Goal: Transaction & Acquisition: Purchase product/service

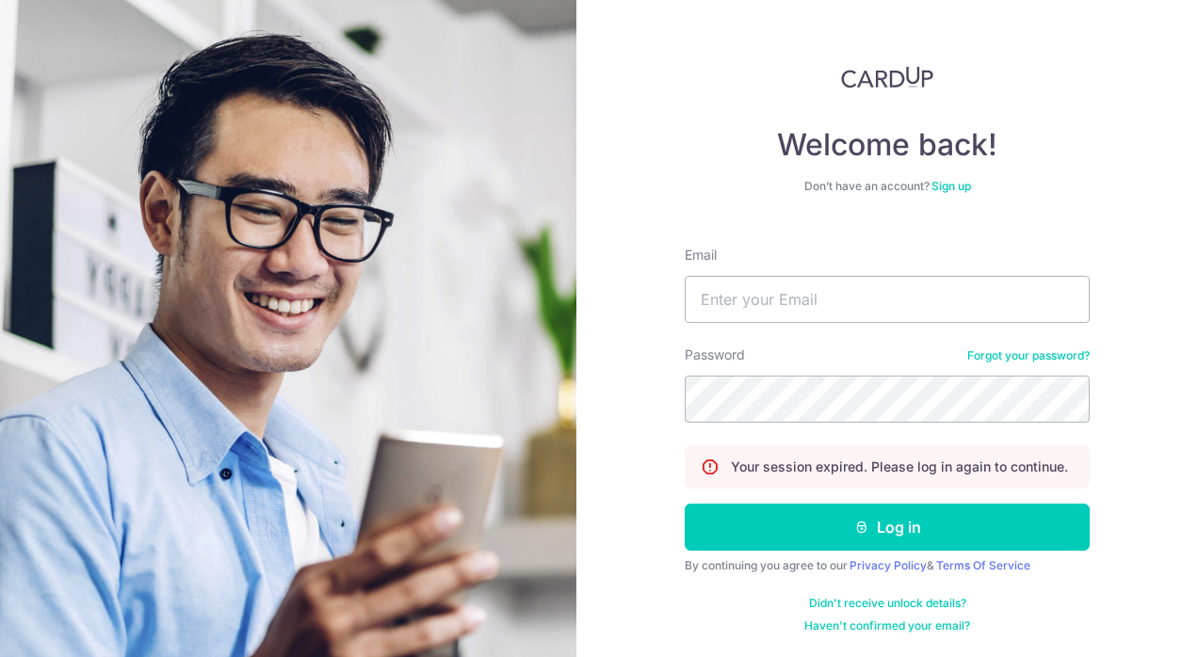
click at [745, 298] on input "Email" at bounding box center [887, 299] width 405 height 47
click at [763, 303] on input "Email" at bounding box center [887, 299] width 405 height 47
click at [0, 656] on com-1password-button at bounding box center [0, 657] width 0 height 0
type input "yassy.chan@thedailytumble.com"
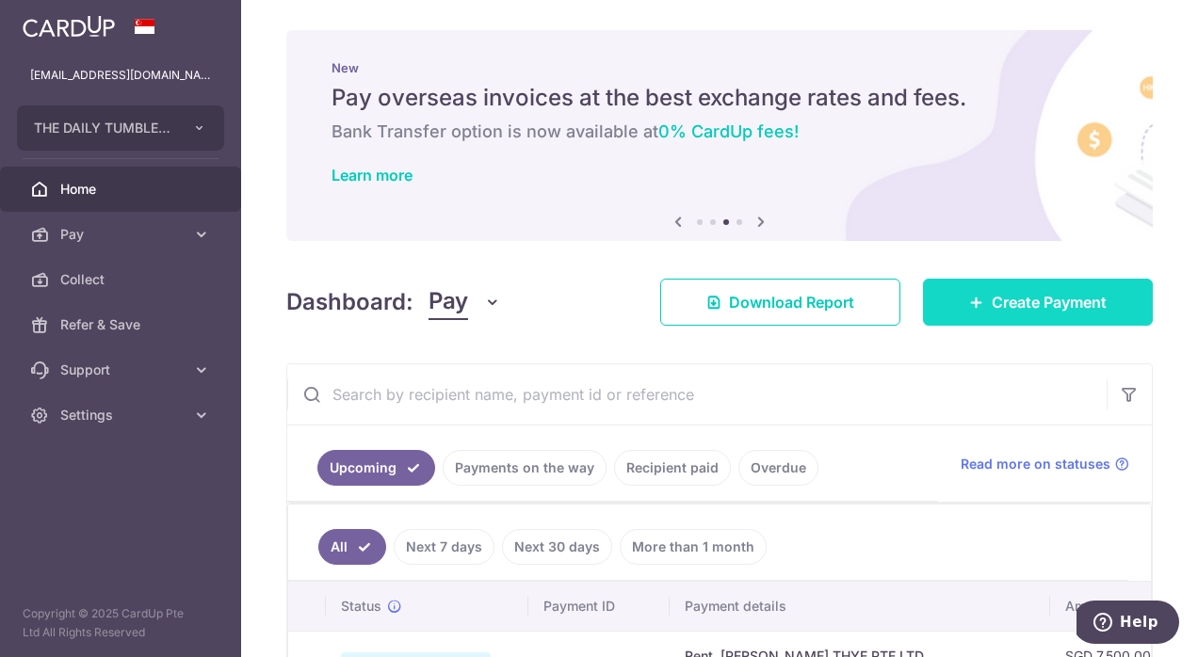
click at [1048, 301] on span "Create Payment" at bounding box center [1049, 302] width 115 height 23
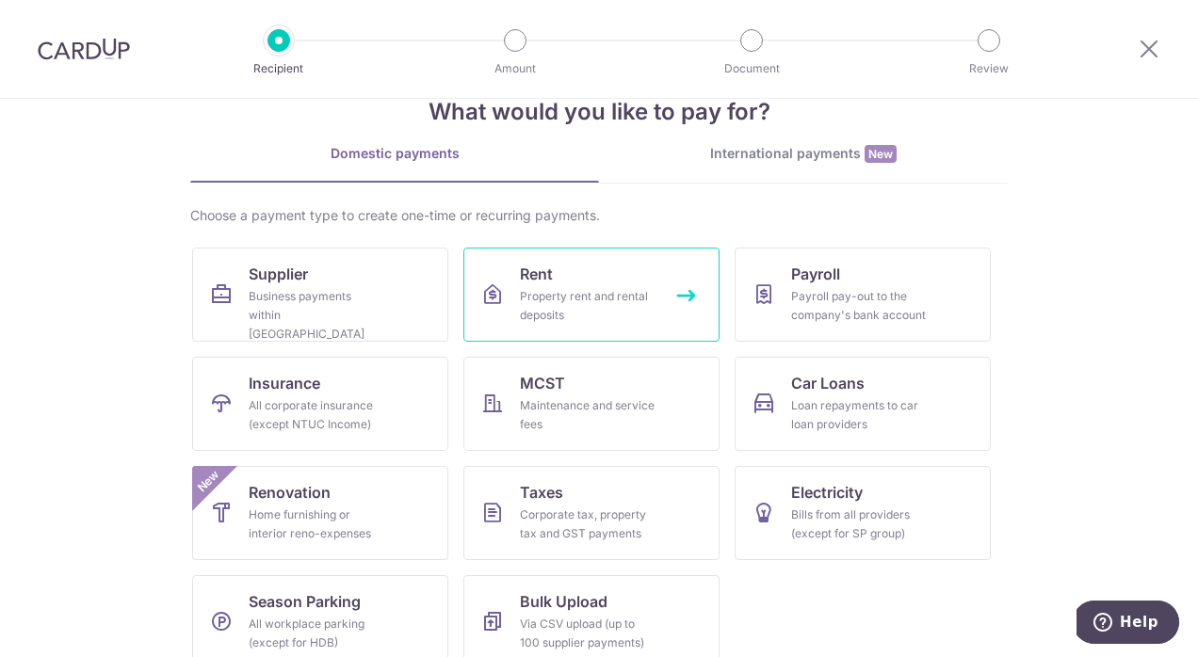
scroll to position [76, 0]
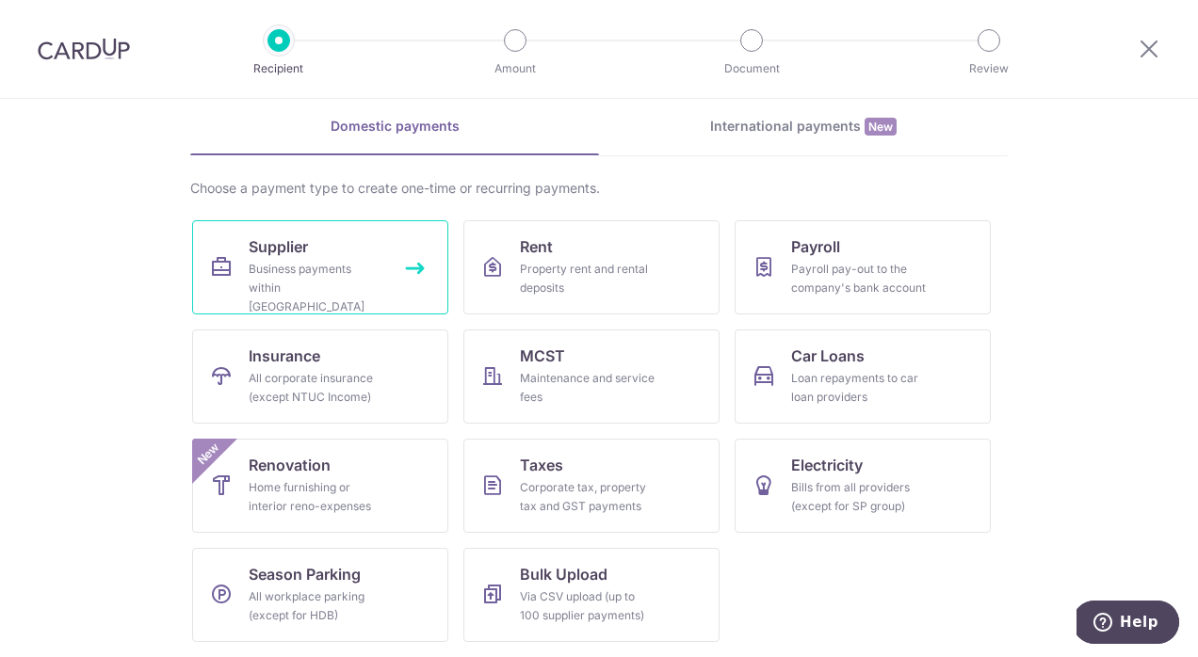
click at [219, 241] on link "Supplier Business payments within Singapore" at bounding box center [320, 267] width 256 height 94
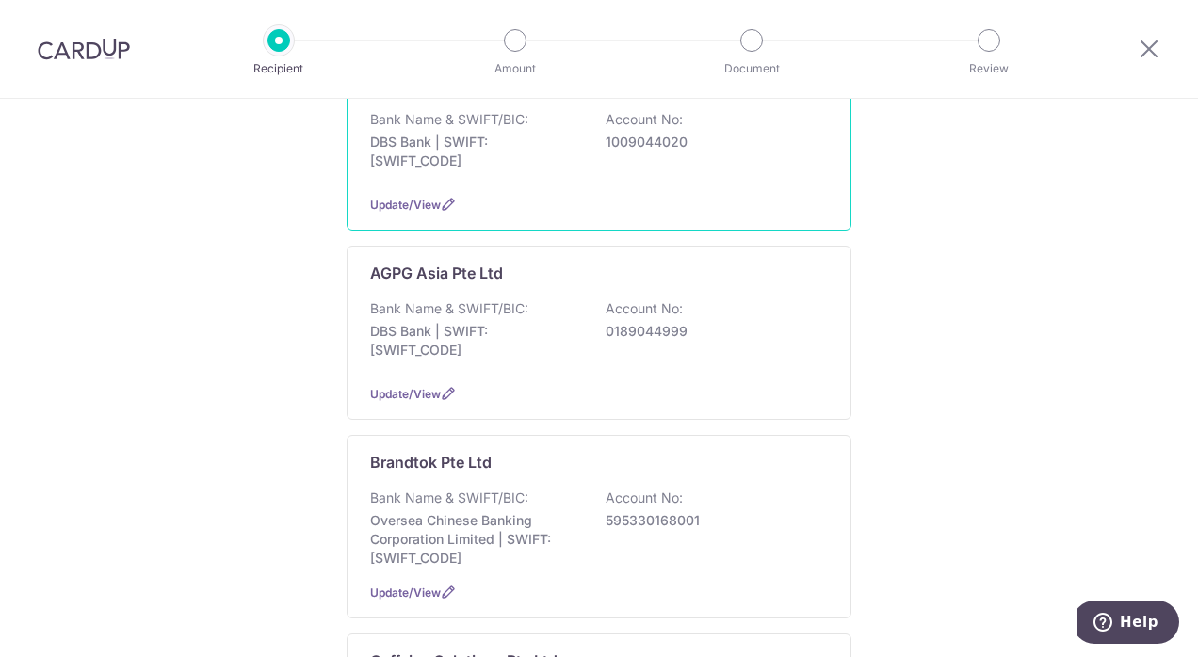
scroll to position [362, 0]
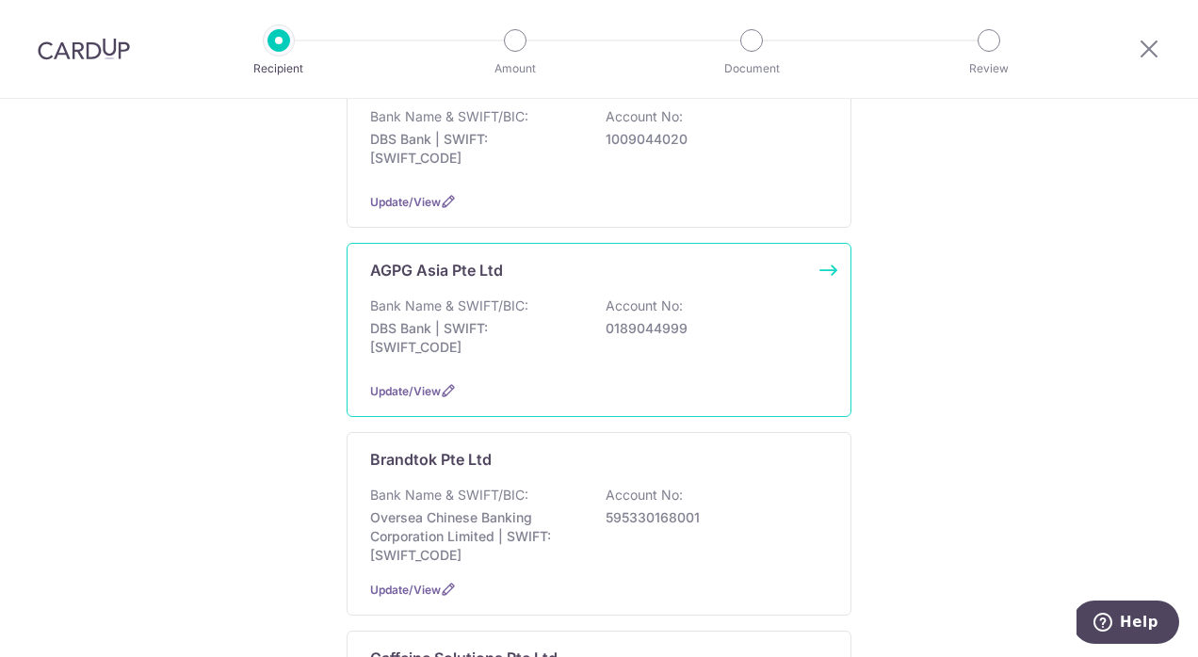
click at [556, 330] on p "DBS Bank | SWIFT: DBSSSGSGXXX" at bounding box center [475, 338] width 211 height 38
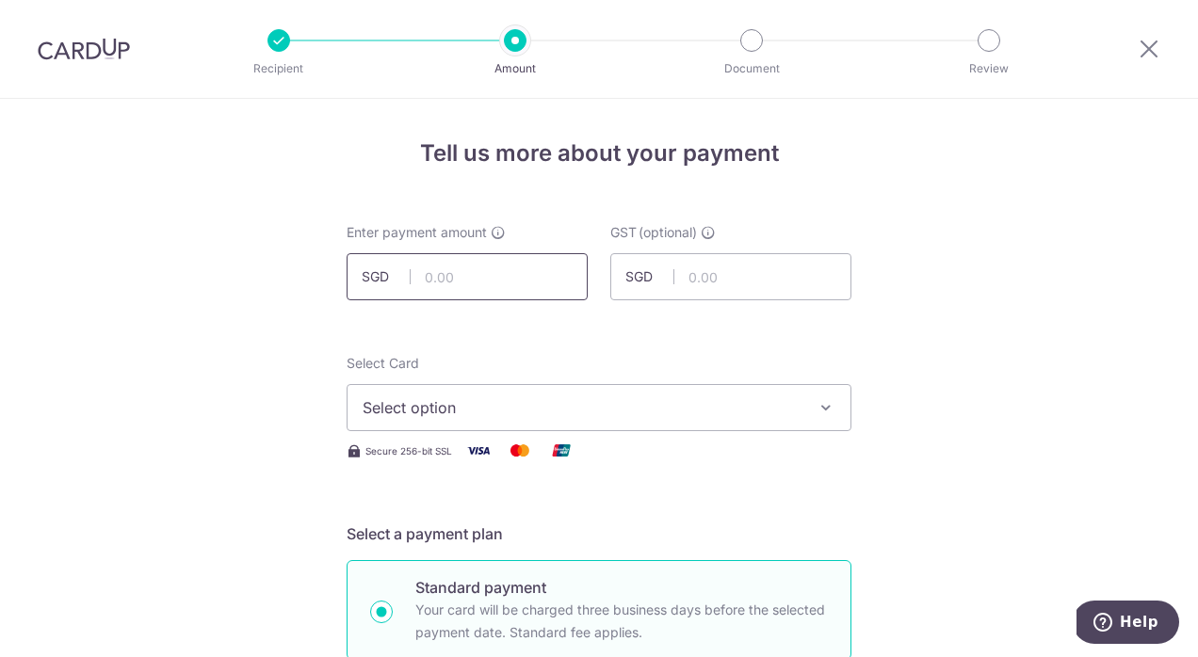
click at [438, 278] on input "text" at bounding box center [467, 276] width 241 height 47
type input "257.50"
click at [726, 270] on input "text" at bounding box center [730, 276] width 241 height 47
type input "23.18"
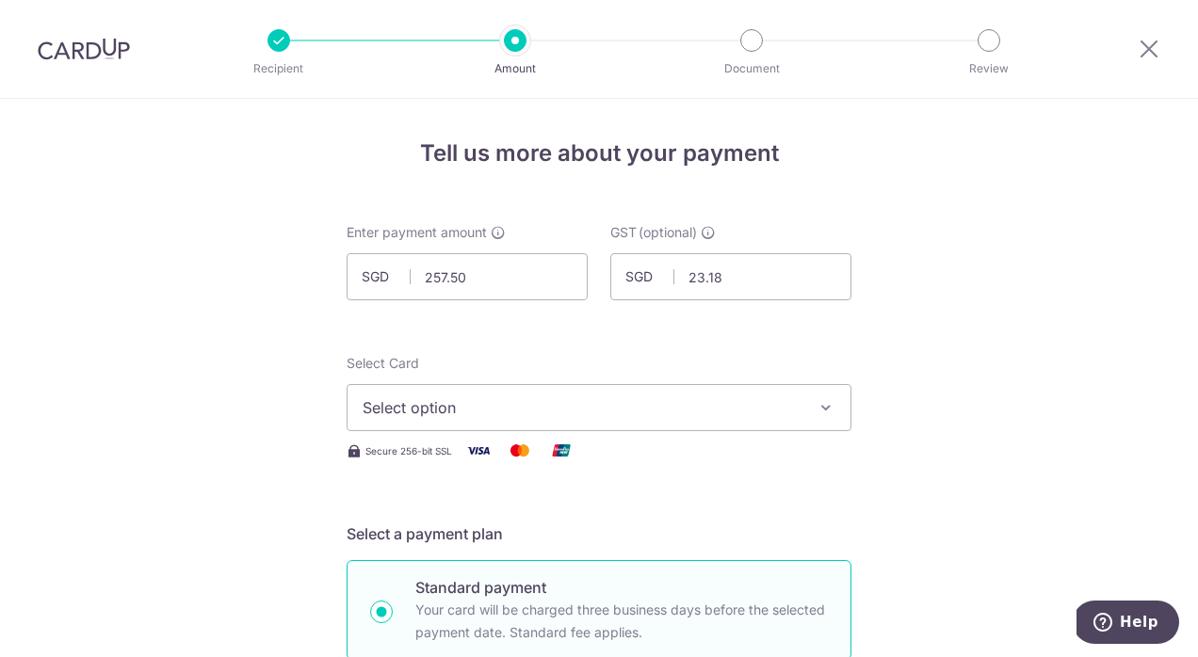
click at [519, 403] on span "Select option" at bounding box center [582, 408] width 439 height 23
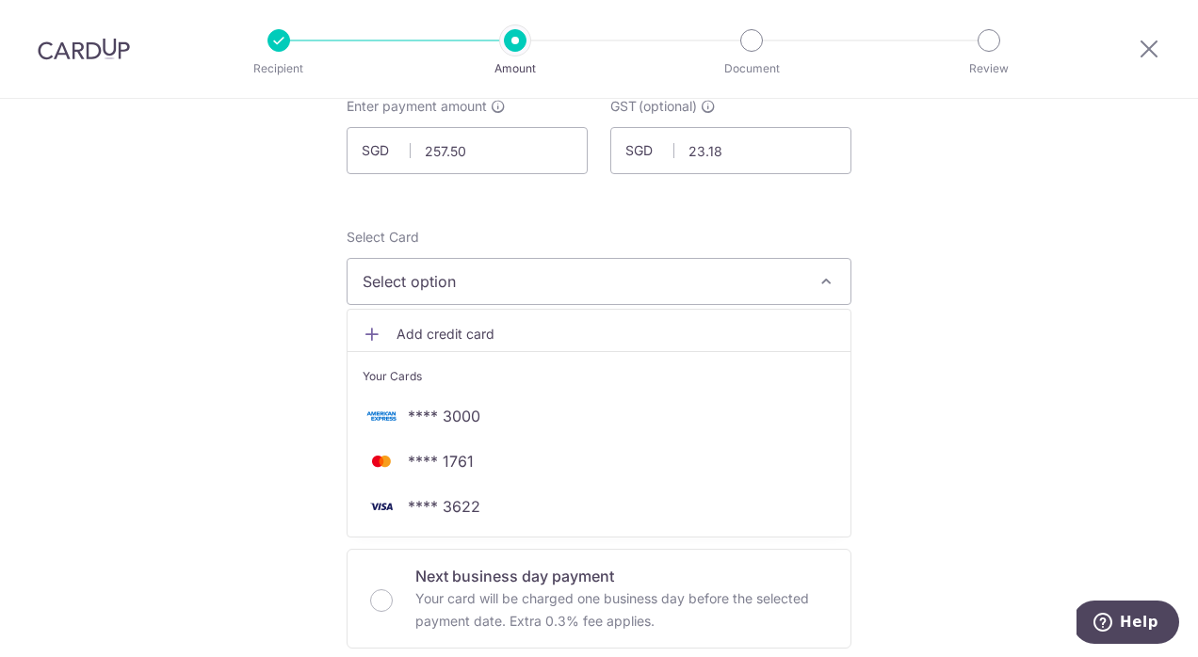
scroll to position [154, 0]
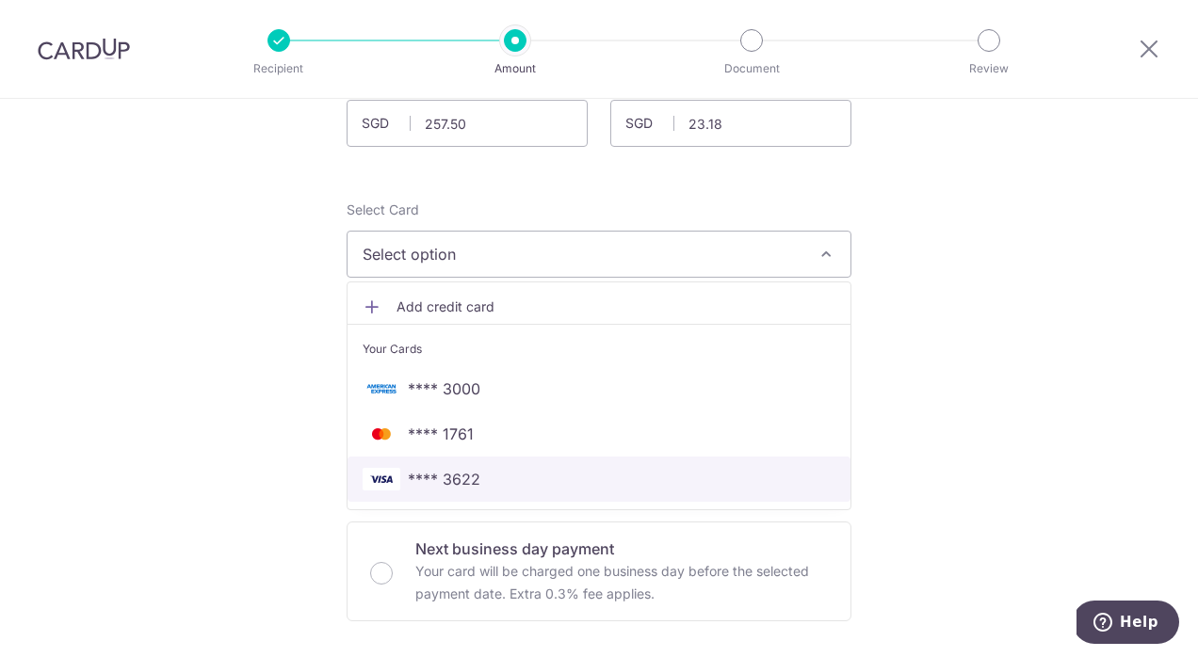
click at [494, 483] on span "**** 3622" at bounding box center [599, 479] width 473 height 23
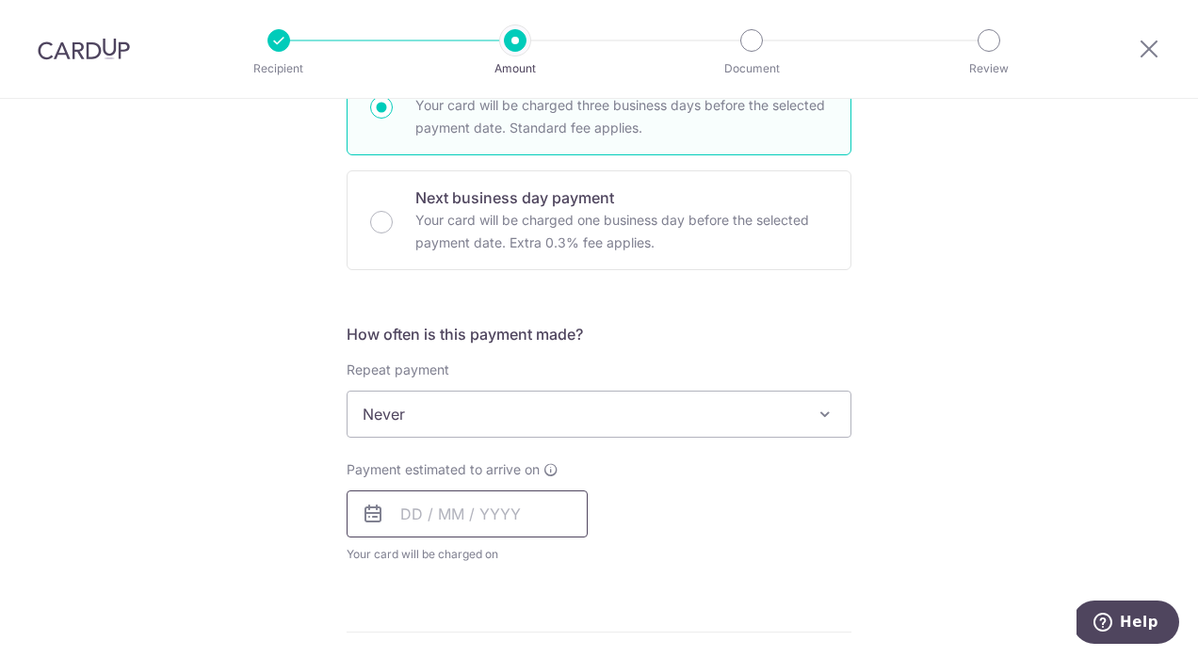
scroll to position [526, 0]
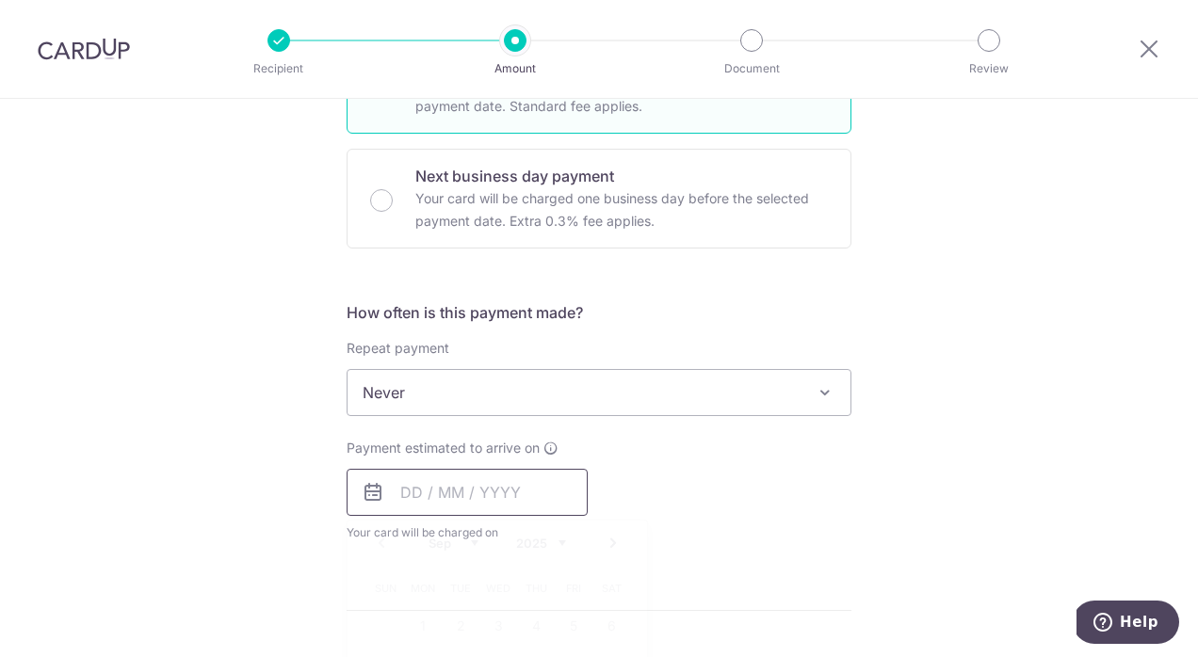
click at [550, 509] on input "text" at bounding box center [467, 492] width 241 height 47
click at [648, 562] on form "Enter payment amount SGD 257.50 257.50 GST (optional) SGD 23.18 23.18 Select Ca…" at bounding box center [599, 505] width 505 height 1617
click at [561, 499] on input "text" at bounding box center [467, 492] width 241 height 47
click at [634, 561] on div "Prev Next Sep Oct Nov Dec 2025 2026 2027 2028 2029 2030 2031 2032 2033 2034 2035" at bounding box center [497, 543] width 299 height 45
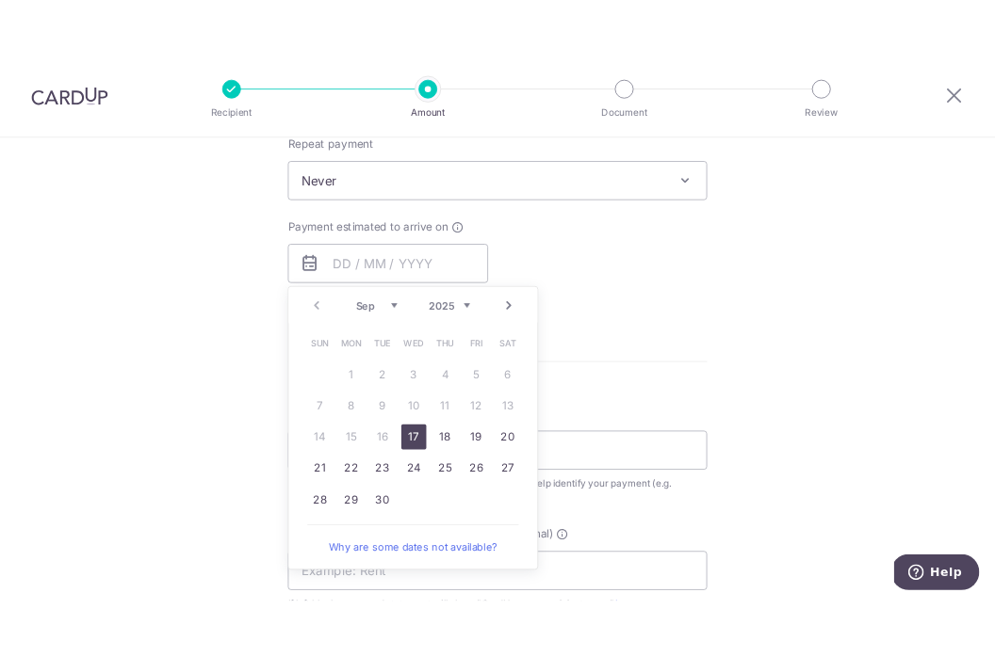
scroll to position [846, 0]
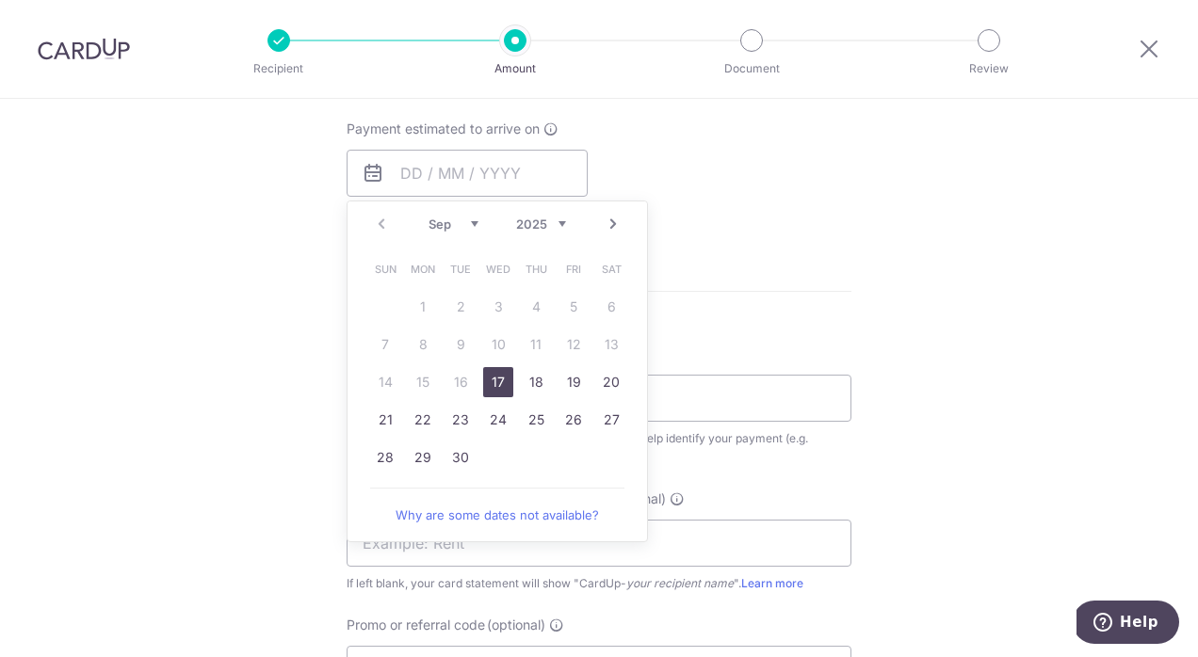
click at [504, 382] on link "17" at bounding box center [498, 382] width 30 height 30
type input "[DATE]"
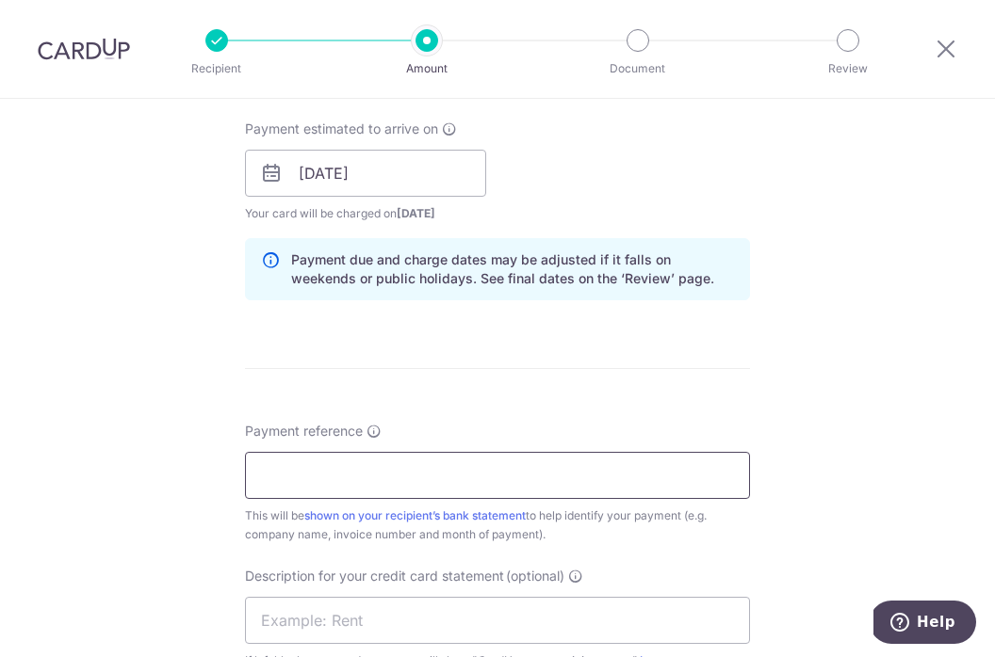
click at [534, 478] on input "Payment reference" at bounding box center [497, 475] width 505 height 47
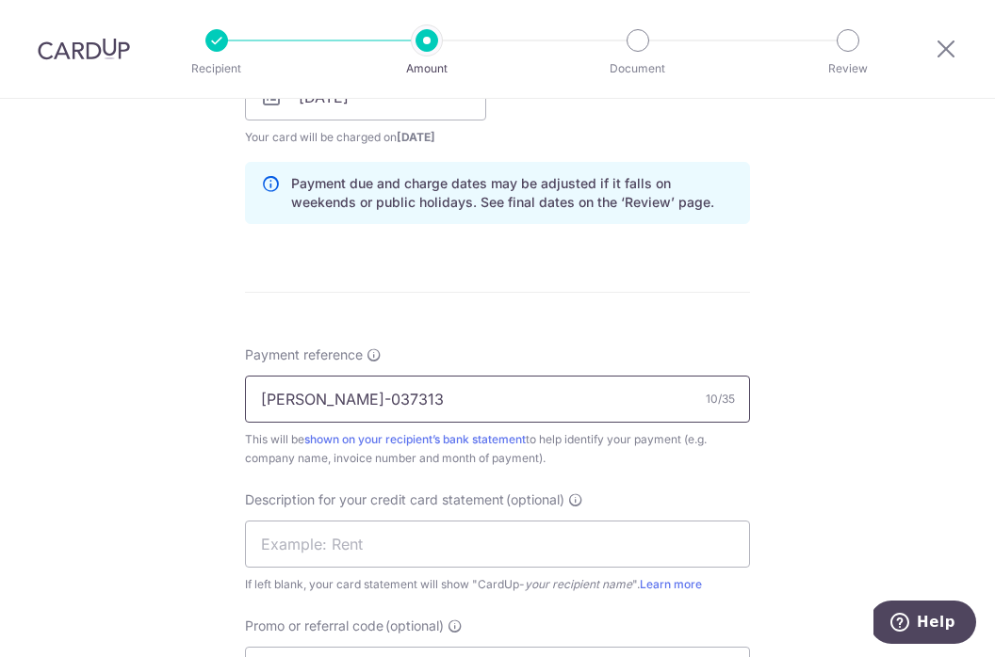
scroll to position [944, 0]
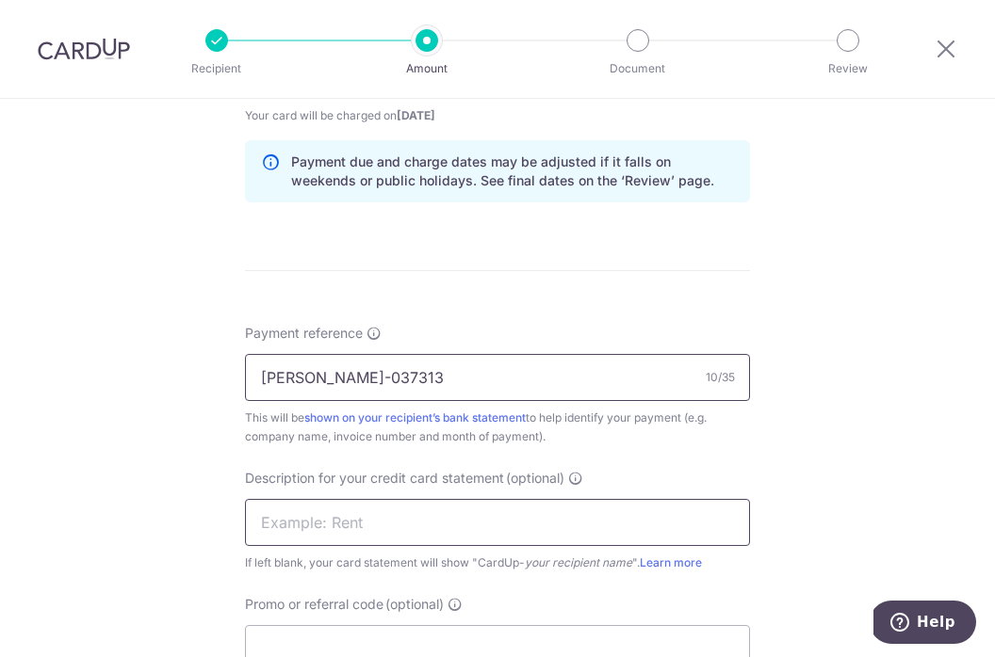
type input "SAL-037313"
click at [486, 529] on input "text" at bounding box center [497, 522] width 505 height 47
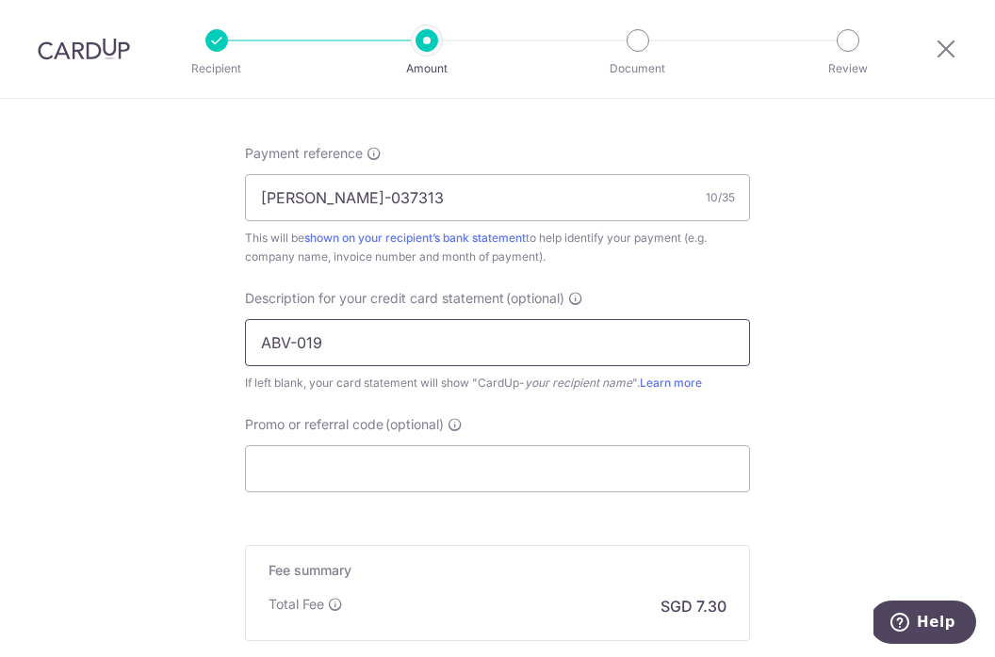
scroll to position [1126, 0]
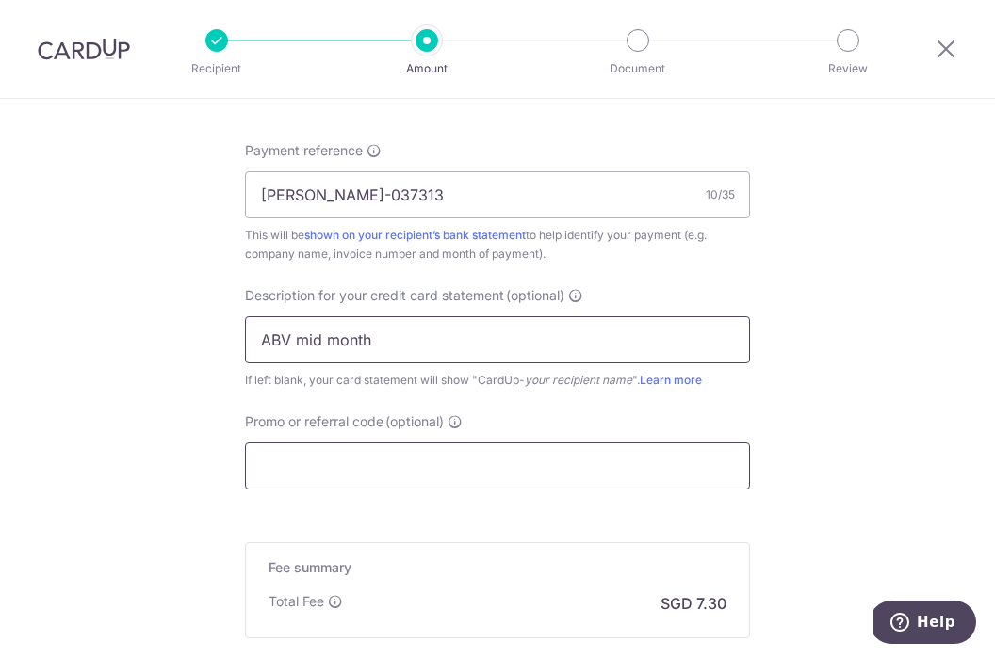
type input "ABV mid month"
click at [503, 476] on input "Promo or referral code (optional)" at bounding box center [497, 466] width 505 height 47
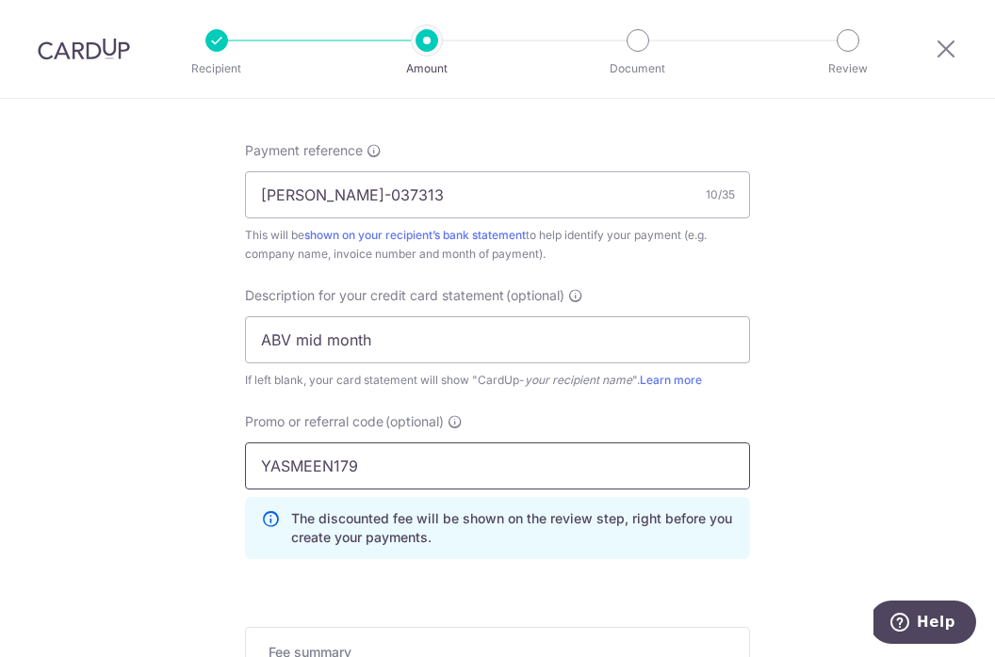
type input "YASMEEN179"
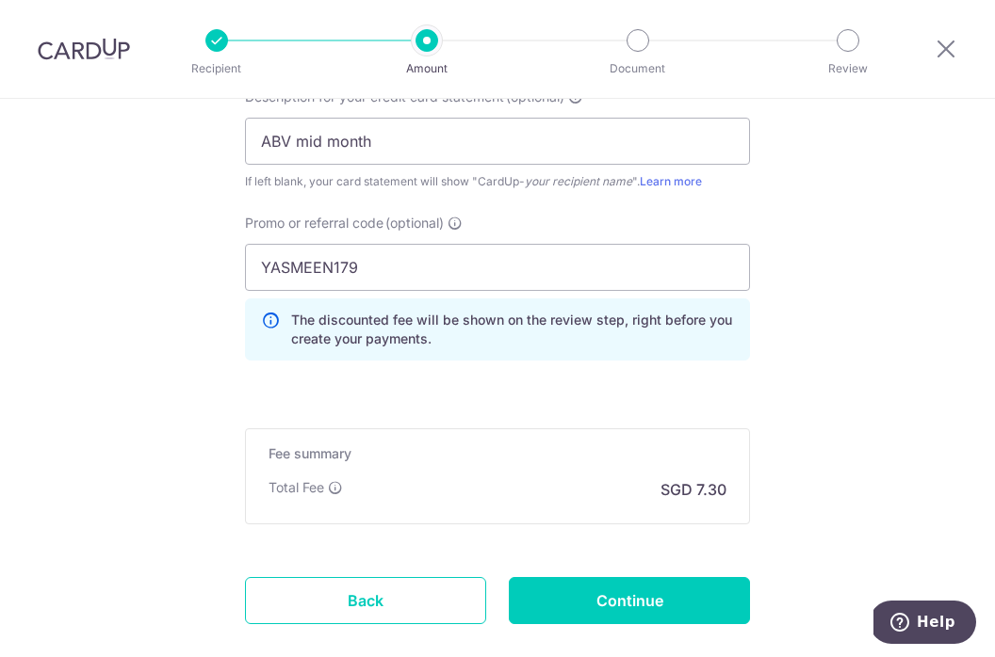
scroll to position [1337, 0]
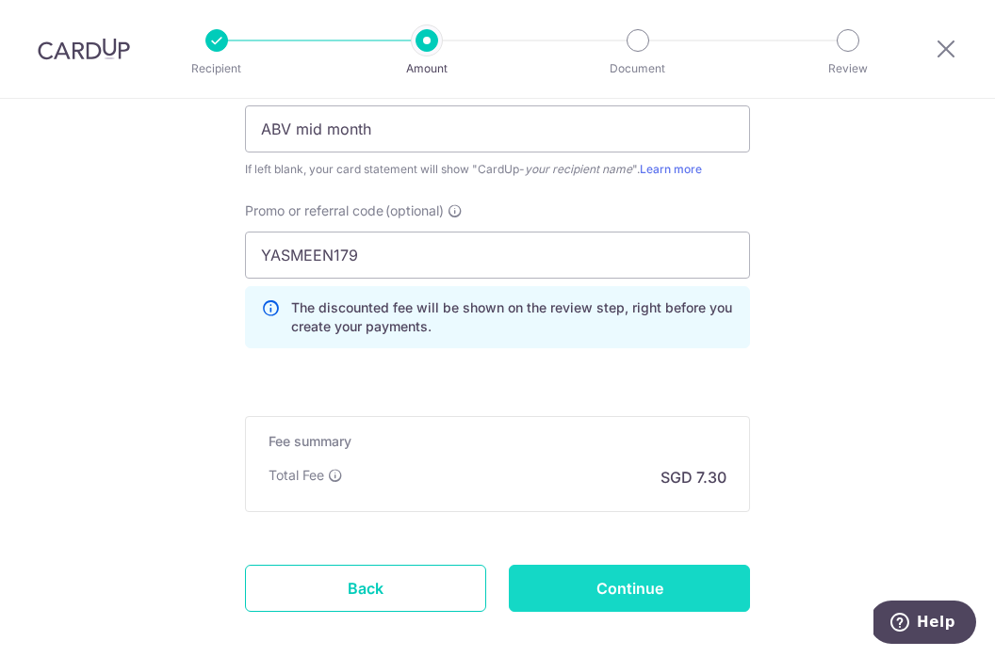
click at [716, 596] on input "Continue" at bounding box center [629, 588] width 241 height 47
type input "Create Schedule"
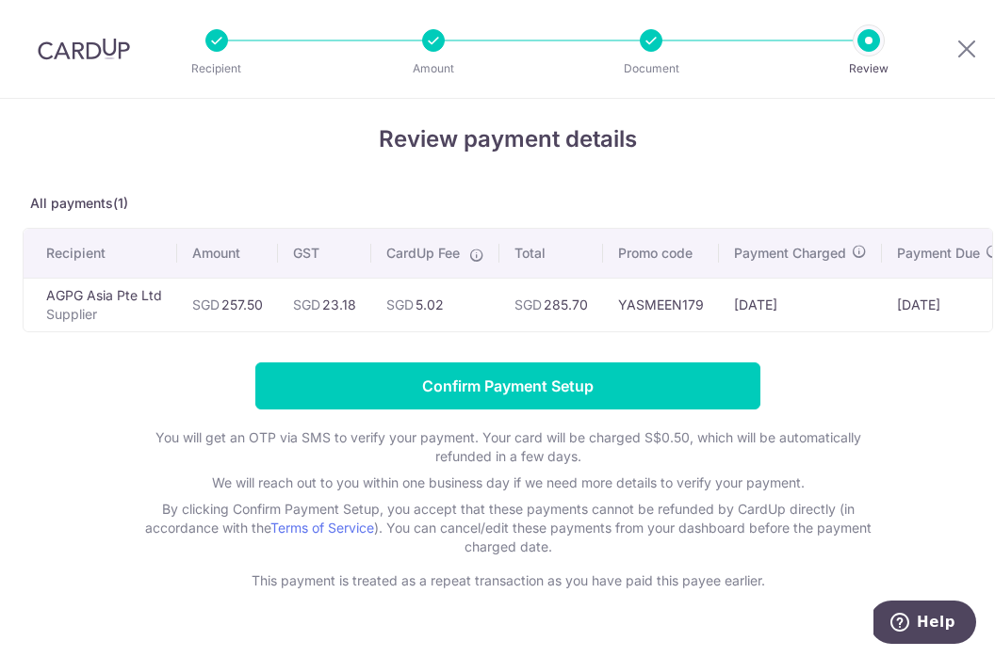
scroll to position [13, 0]
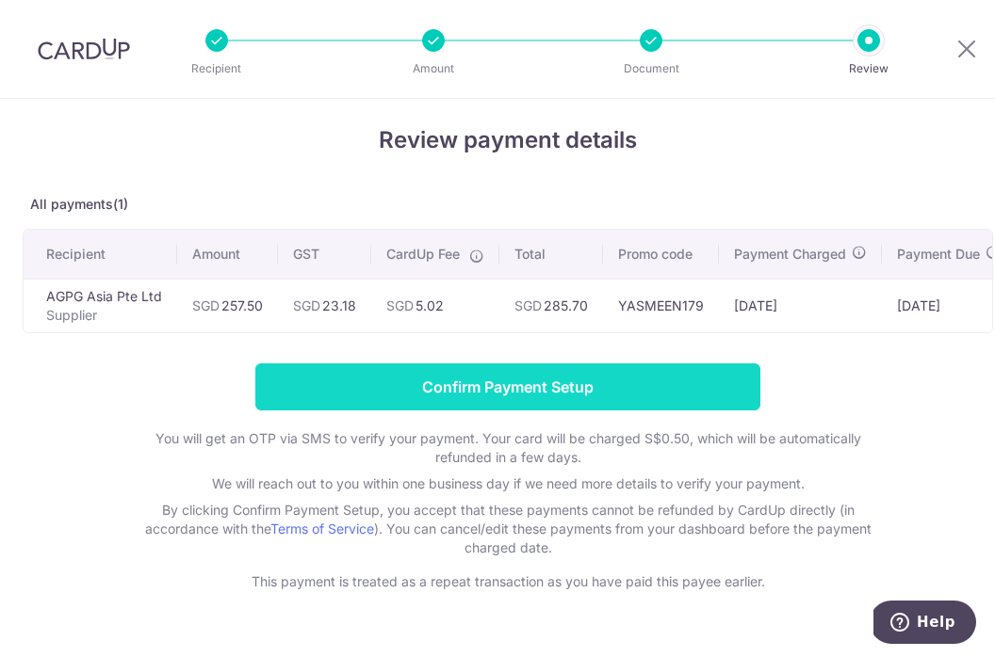
click at [644, 382] on input "Confirm Payment Setup" at bounding box center [507, 387] width 505 height 47
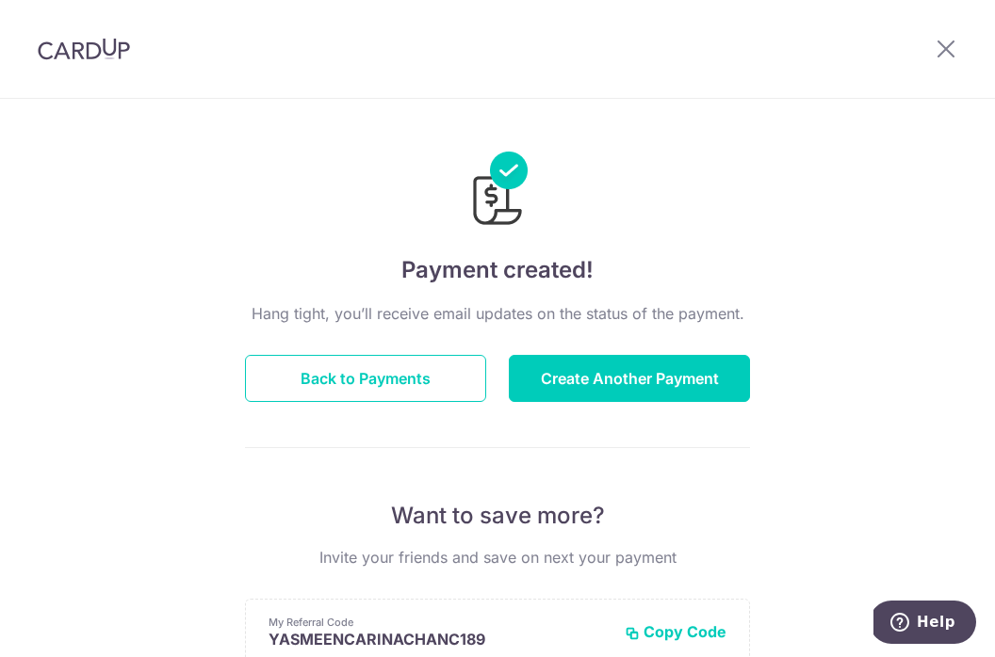
scroll to position [38, 0]
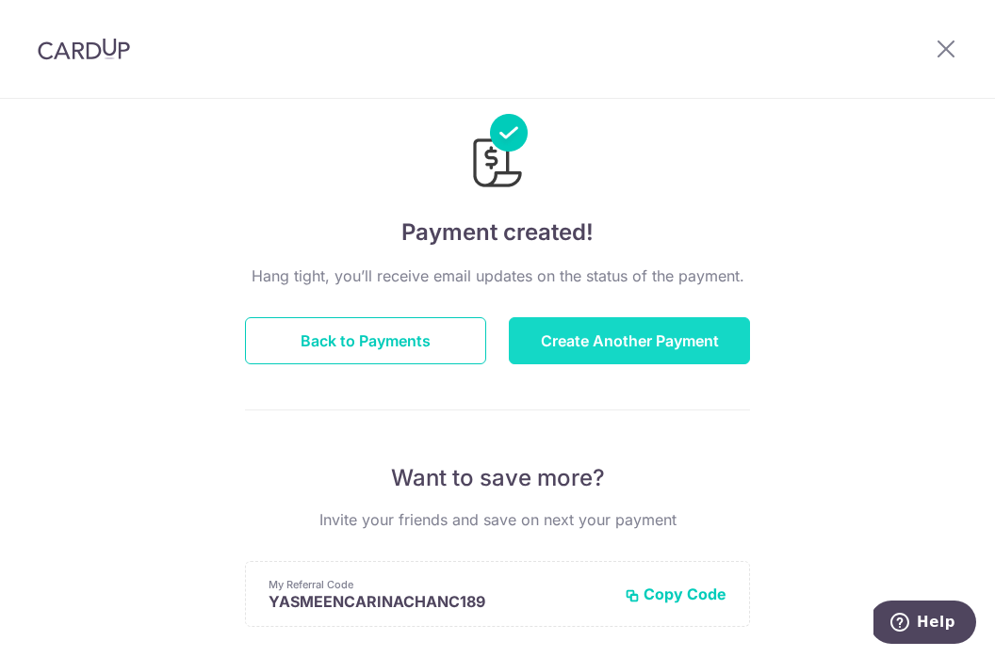
click at [682, 343] on button "Create Another Payment" at bounding box center [629, 340] width 241 height 47
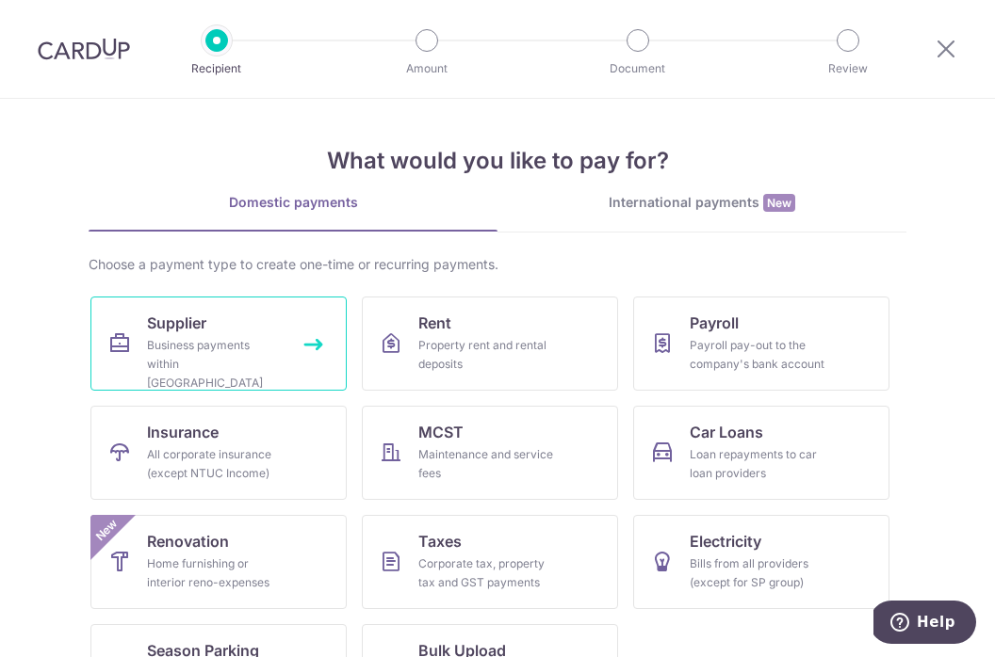
click at [283, 332] on link "Supplier Business payments within [GEOGRAPHIC_DATA]" at bounding box center [218, 344] width 256 height 94
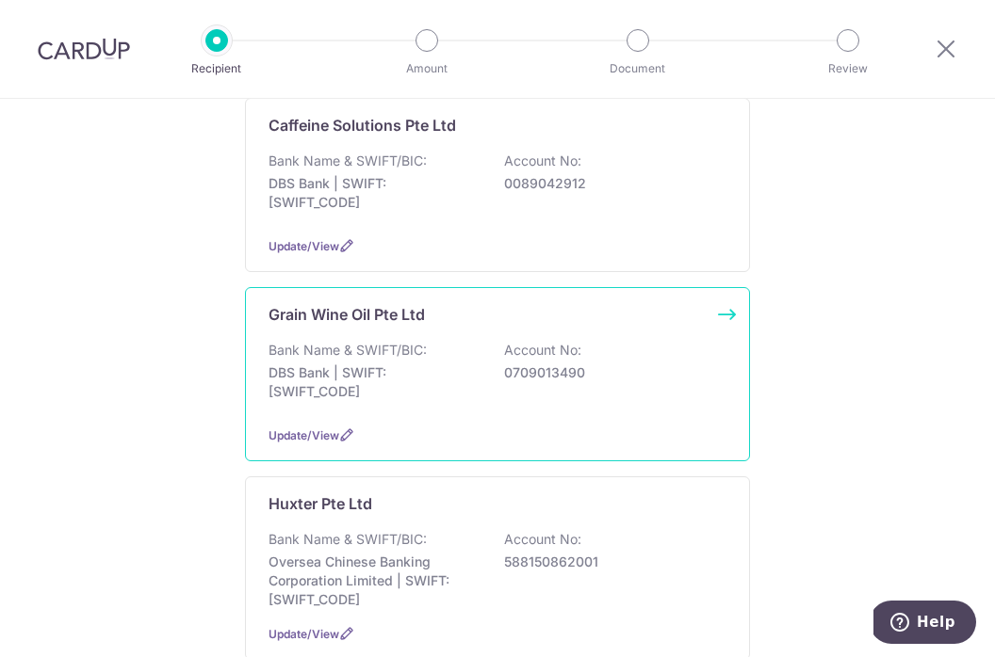
scroll to position [880, 0]
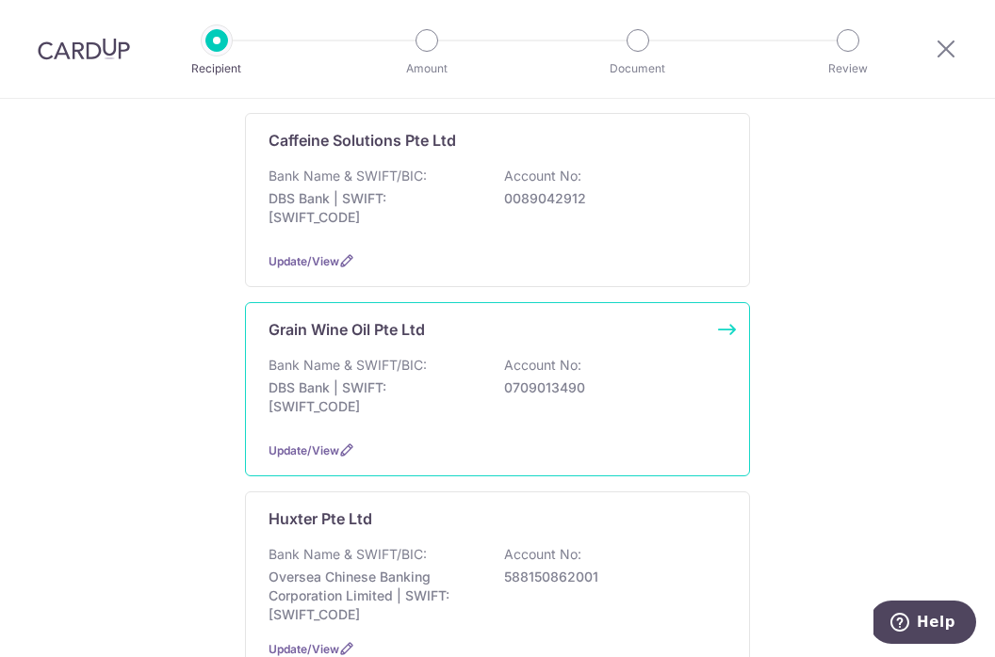
click at [394, 379] on p "DBS Bank | SWIFT: DBSSSGSGXXX" at bounding box center [373, 398] width 211 height 38
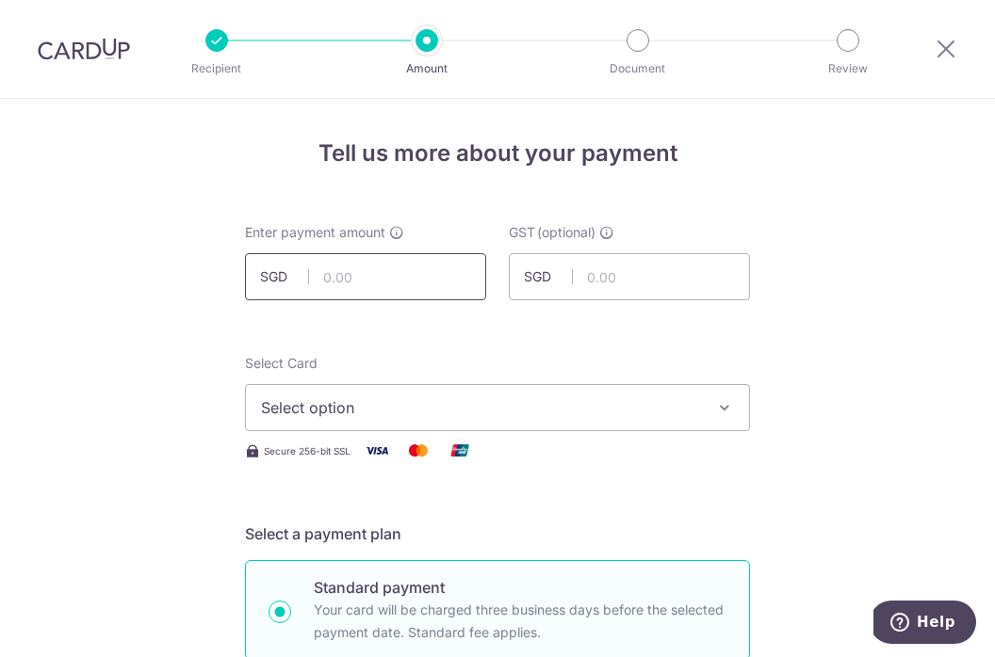
click at [364, 271] on input "text" at bounding box center [365, 276] width 241 height 47
type input "308.00"
type input "27.72"
click at [546, 416] on span "Select option" at bounding box center [480, 408] width 439 height 23
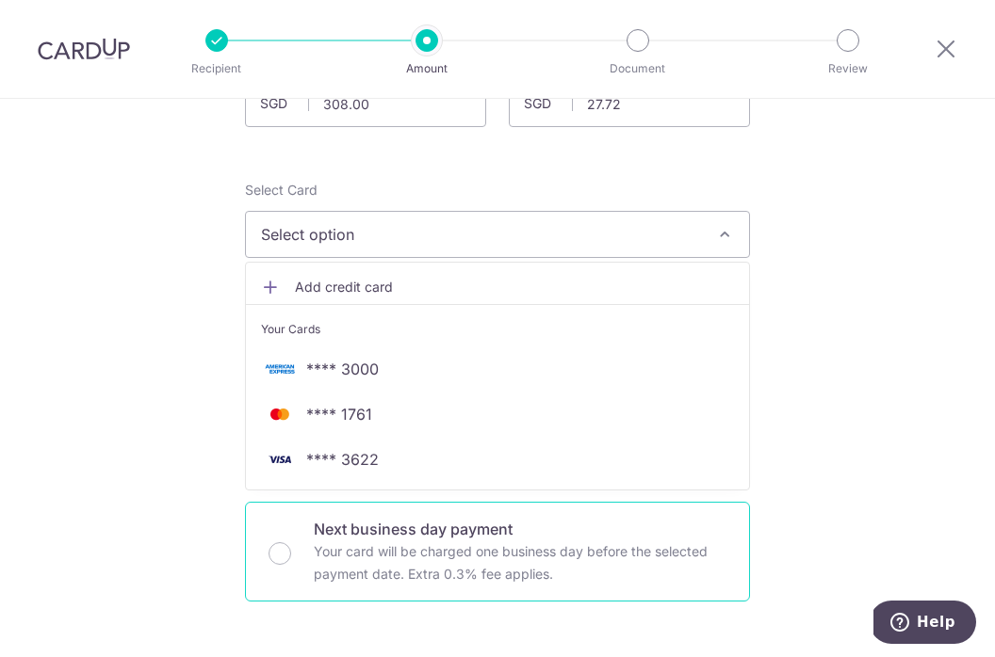
scroll to position [195, 0]
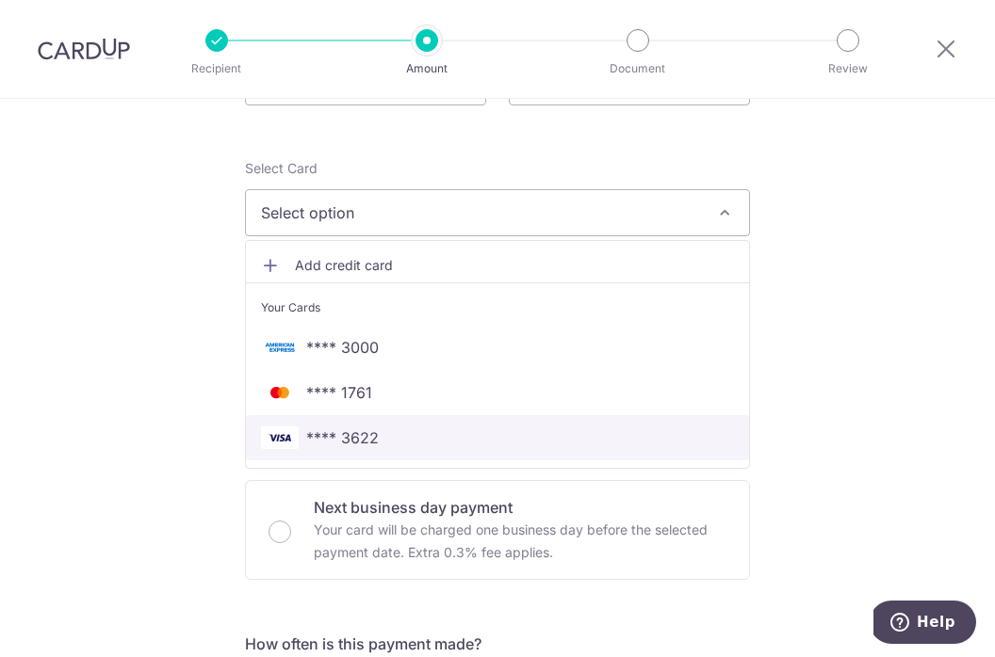
click at [404, 455] on link "**** 3622" at bounding box center [497, 437] width 503 height 45
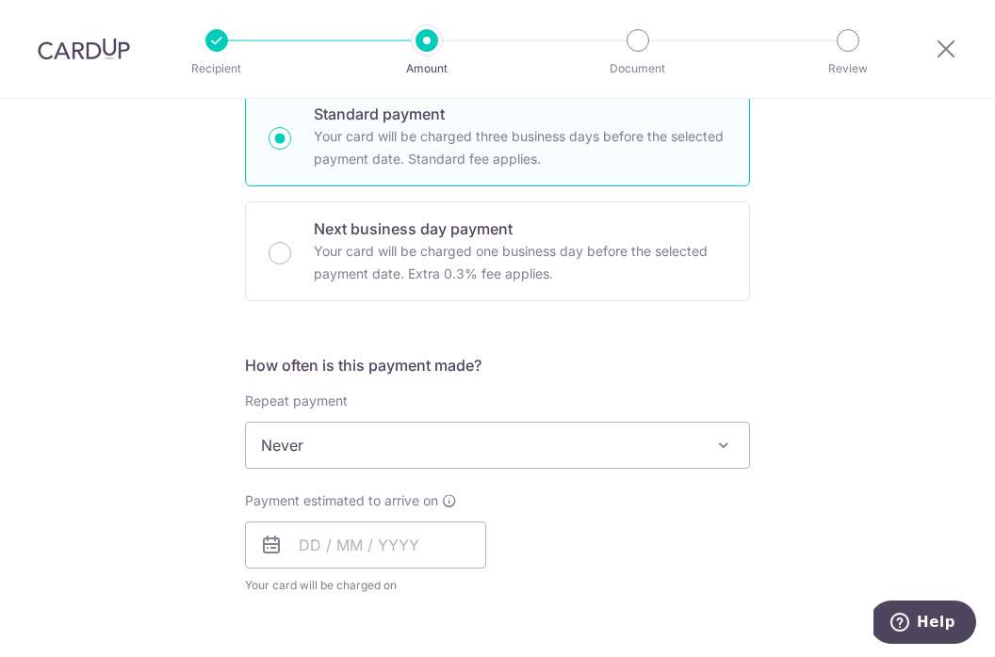
scroll to position [497, 0]
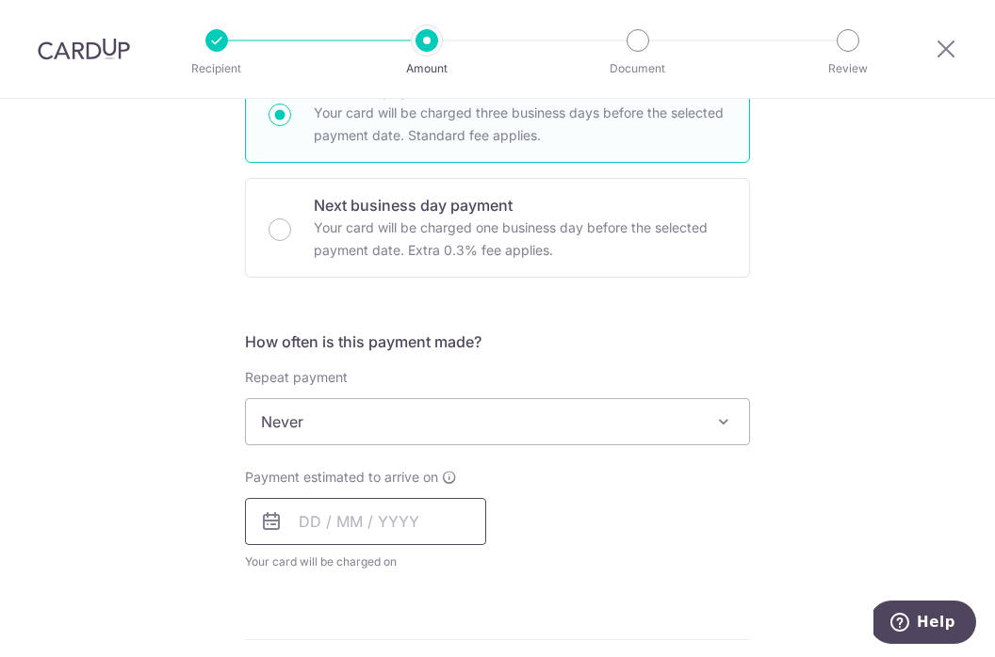
click at [476, 526] on input "text" at bounding box center [365, 521] width 241 height 47
click at [541, 560] on div "Prev Next Sep Oct Nov [DATE] 2026 2027 2028 2029 2030 2031 2032 2033 2034 2035" at bounding box center [395, 572] width 299 height 45
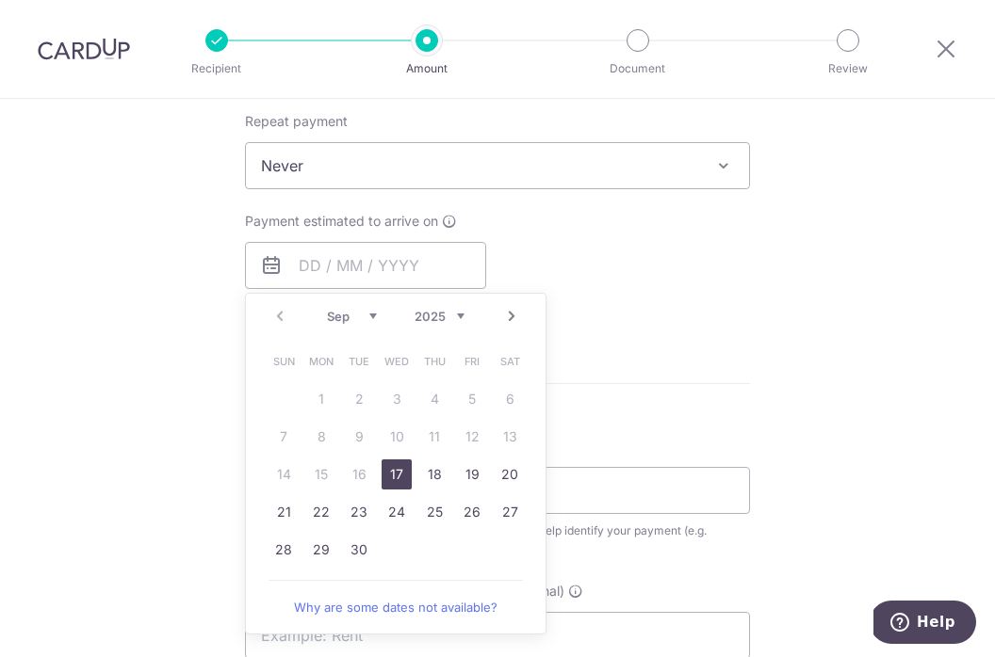
scroll to position [757, 0]
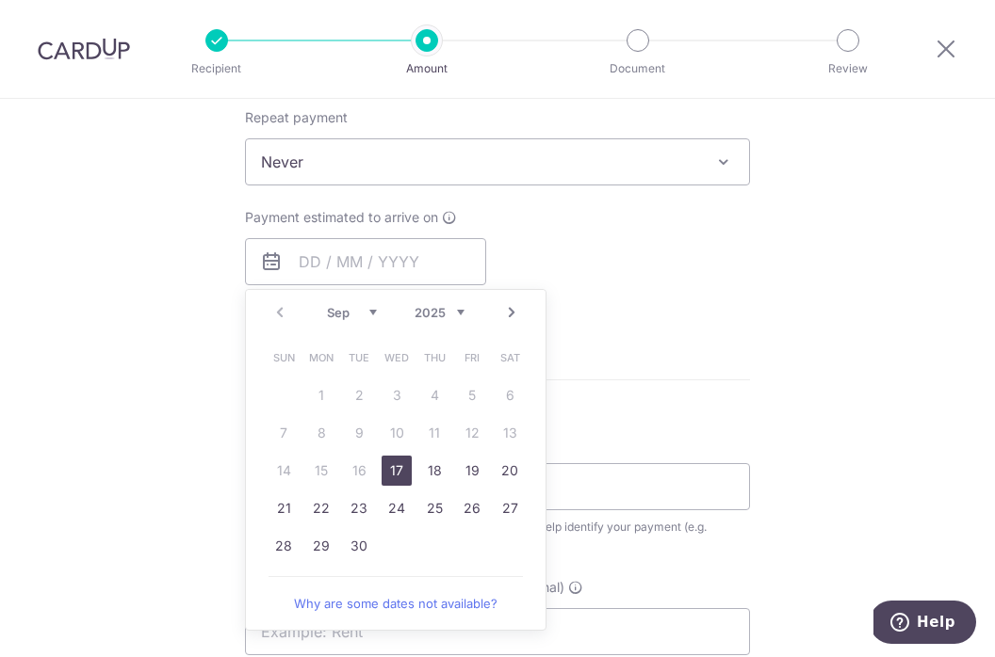
click at [393, 477] on link "17" at bounding box center [396, 471] width 30 height 30
type input "[DATE]"
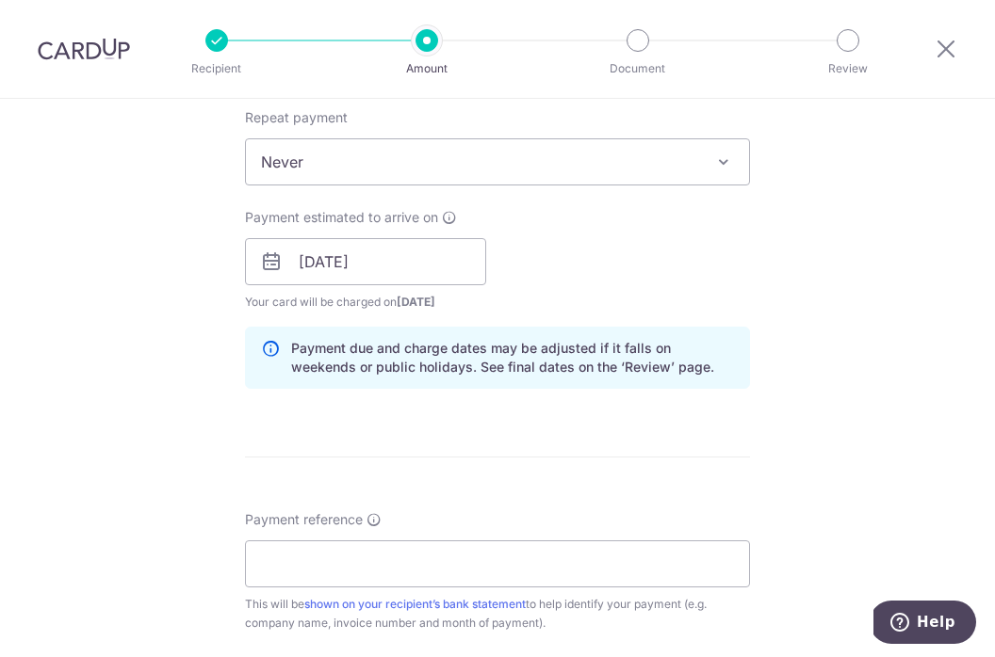
click at [512, 440] on form "Enter payment amount SGD 308.00 308.00 GST (optional) SGD 27.72 27.72 Select Ca…" at bounding box center [497, 313] width 505 height 1694
click at [399, 566] on input "Payment reference" at bounding box center [497, 564] width 505 height 47
type input "YASMEEN179"
click at [542, 499] on form "Enter payment amount SGD 308.00 308.00 GST (optional) SGD 27.72 27.72 Select Ca…" at bounding box center [497, 313] width 505 height 1694
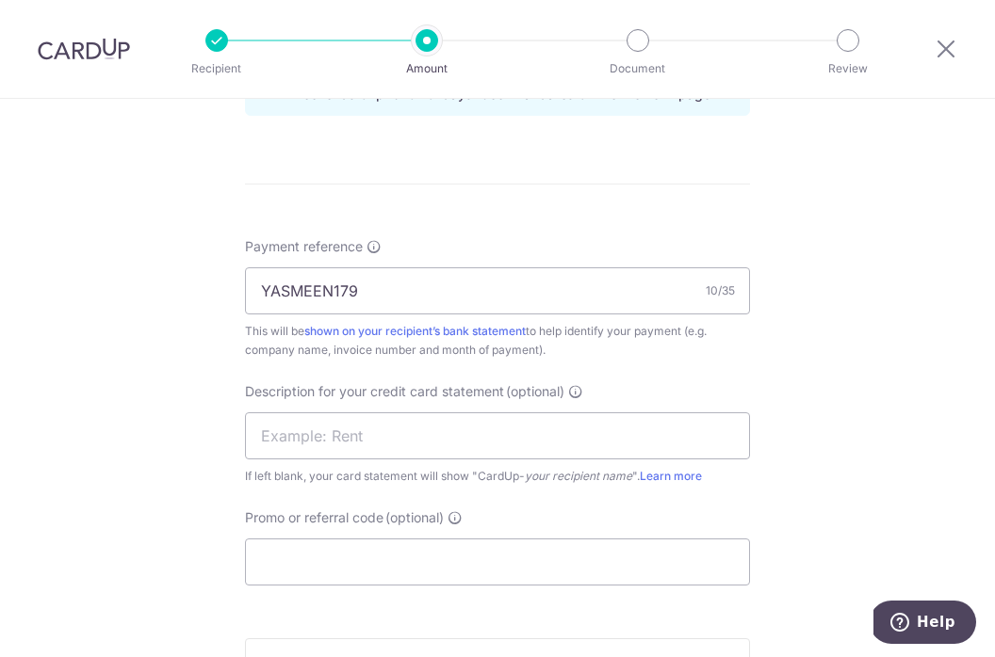
scroll to position [1109, 0]
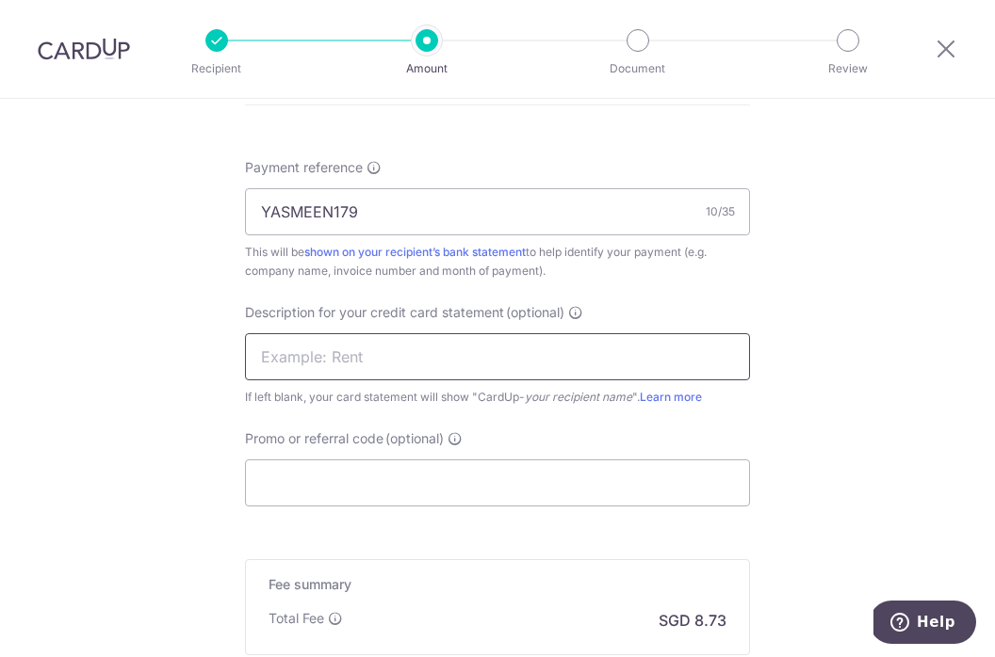
click at [518, 353] on input "text" at bounding box center [497, 356] width 505 height 47
type input "DCC September"
click at [415, 475] on input "Promo or referral code (optional)" at bounding box center [497, 483] width 505 height 47
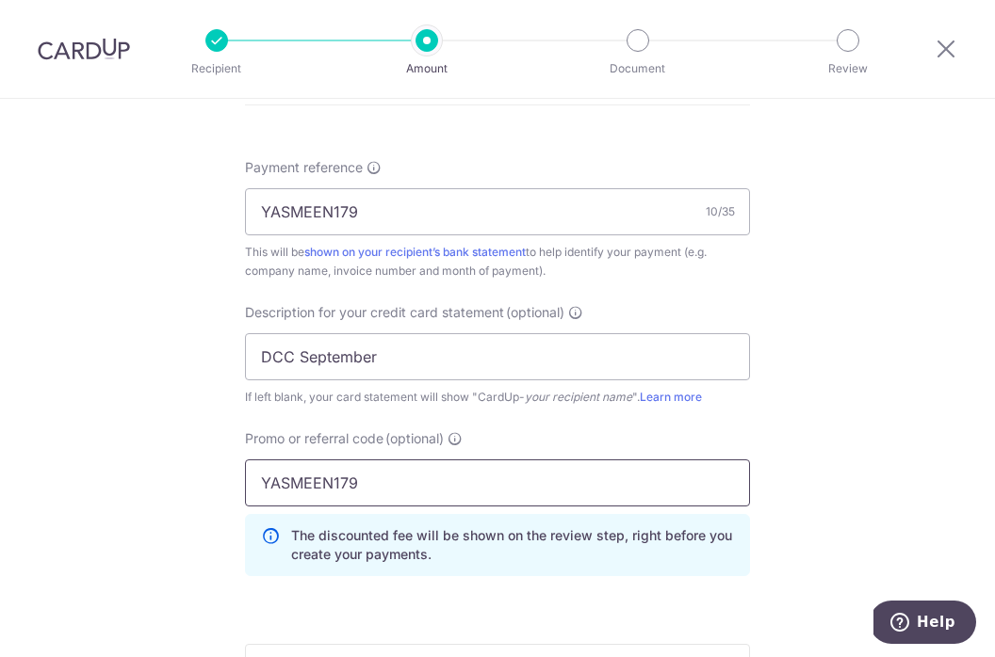
type input "YASMEEN179"
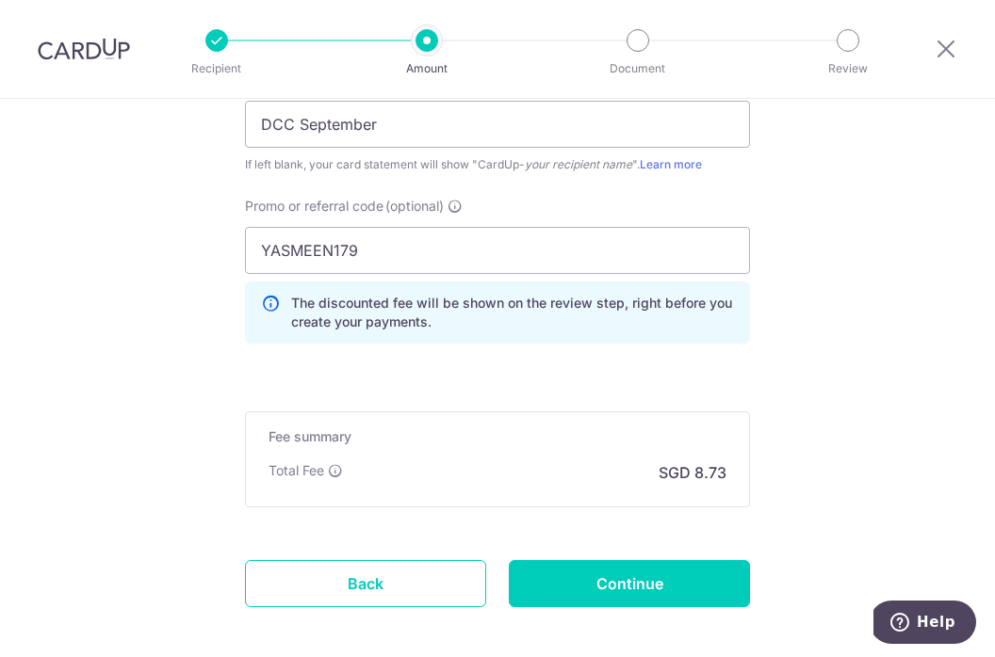
scroll to position [1358, 0]
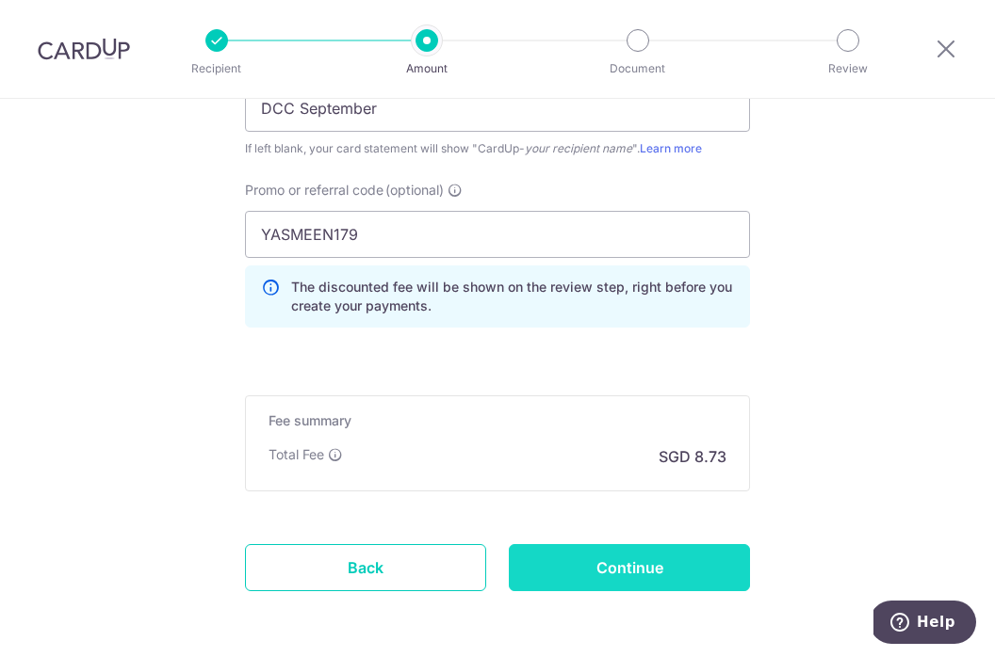
click at [624, 572] on input "Continue" at bounding box center [629, 567] width 241 height 47
type input "Create Schedule"
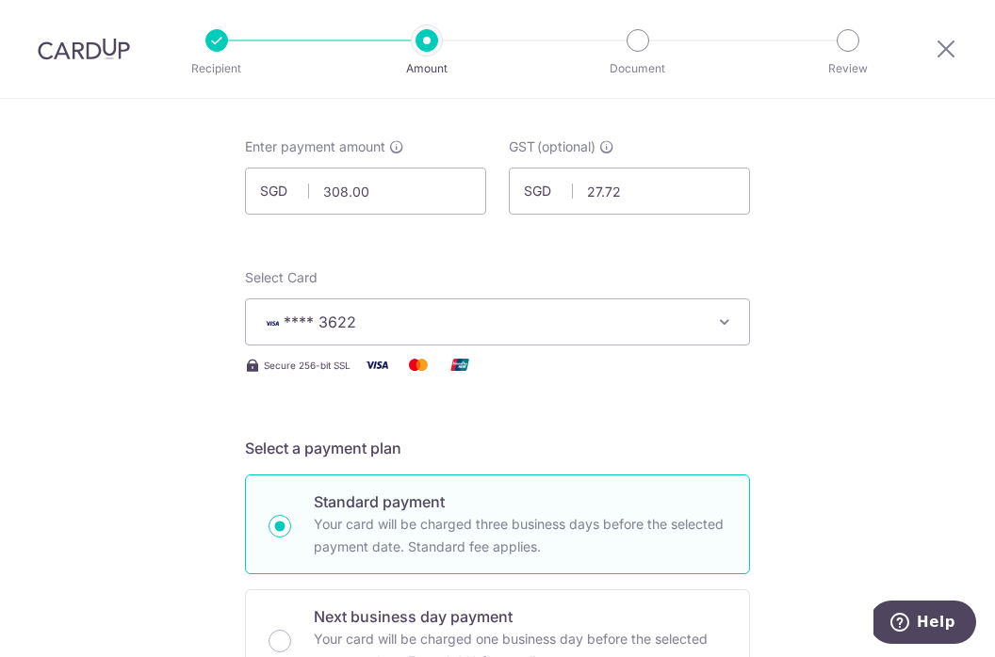
scroll to position [0, 0]
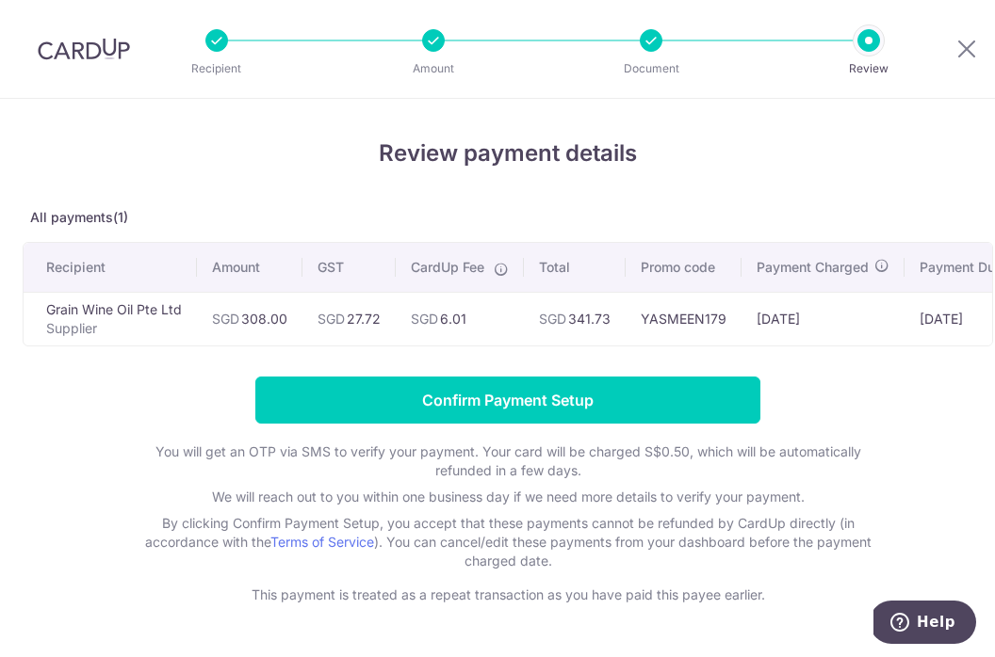
scroll to position [26, 0]
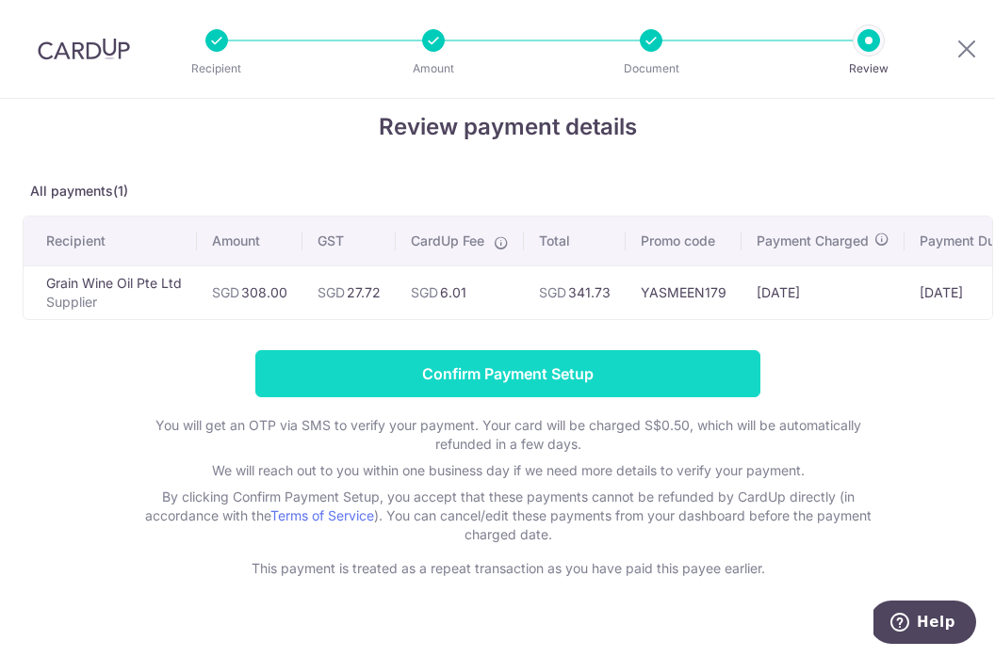
click at [672, 391] on input "Confirm Payment Setup" at bounding box center [507, 373] width 505 height 47
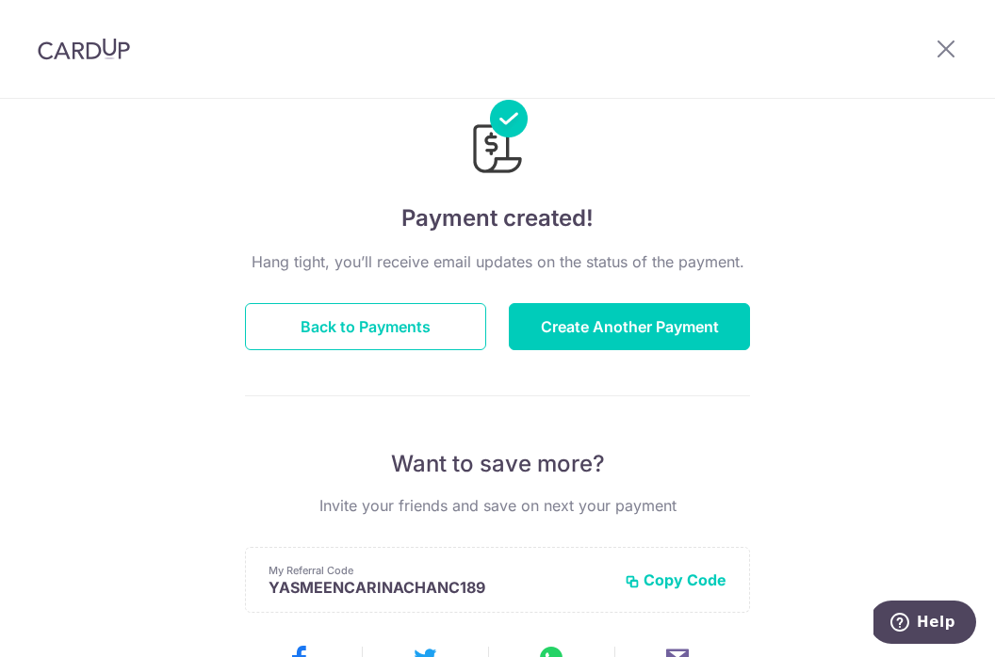
scroll to position [83, 0]
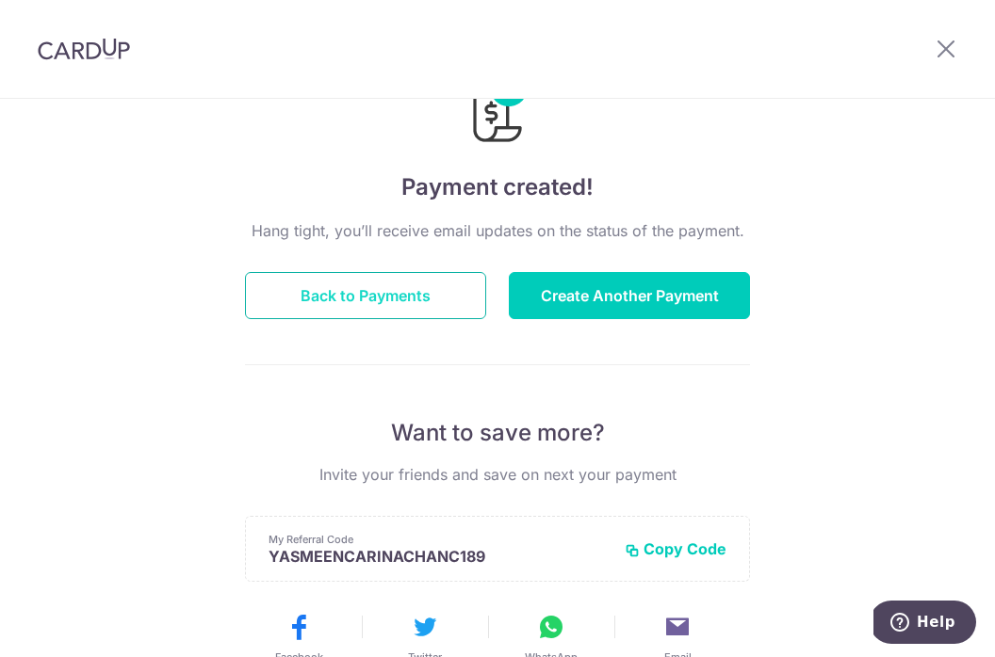
click at [430, 301] on button "Back to Payments" at bounding box center [365, 295] width 241 height 47
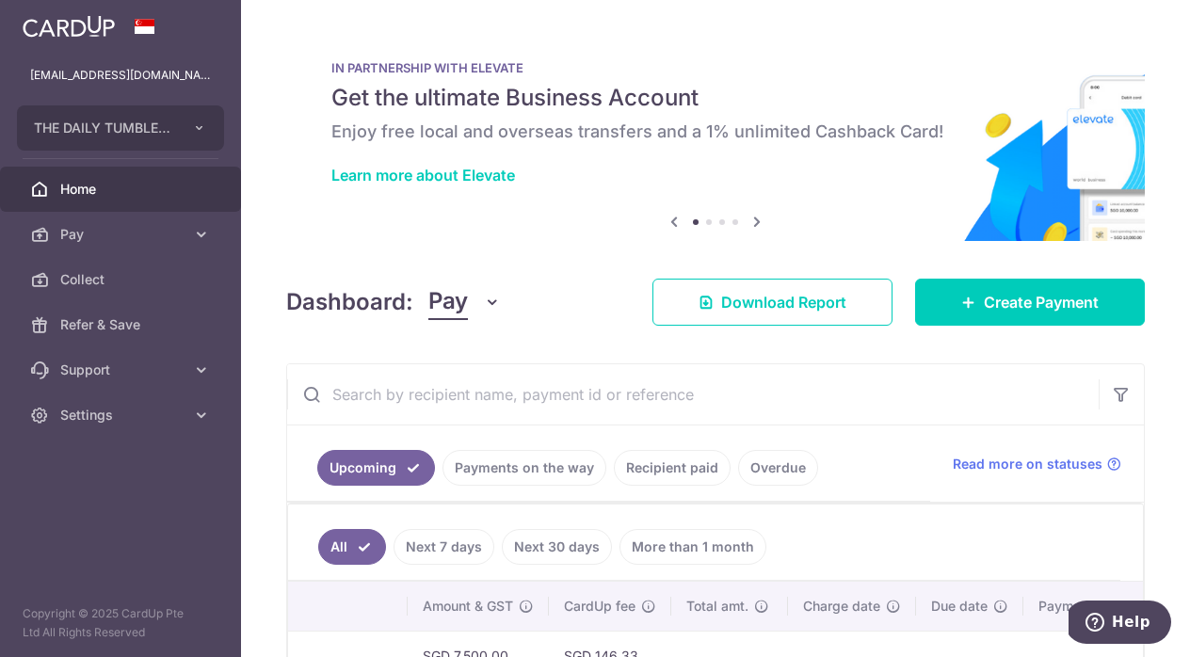
scroll to position [0, 582]
